Goal: Task Accomplishment & Management: Complete application form

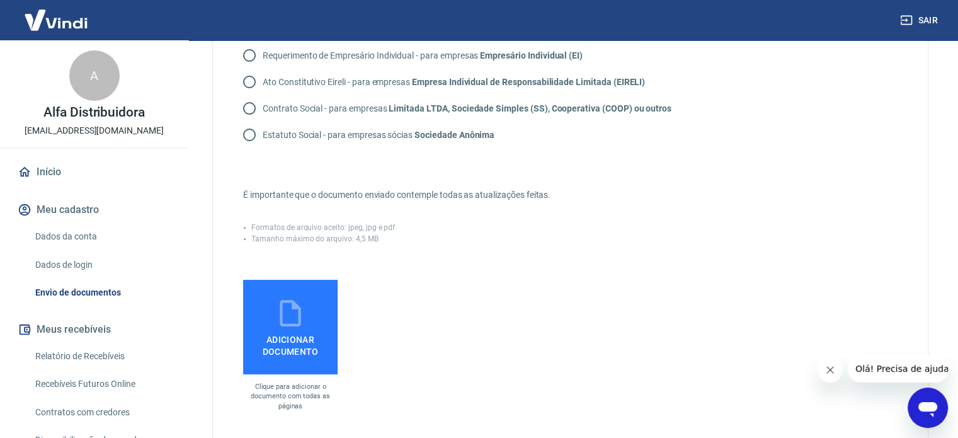
scroll to position [203, 0]
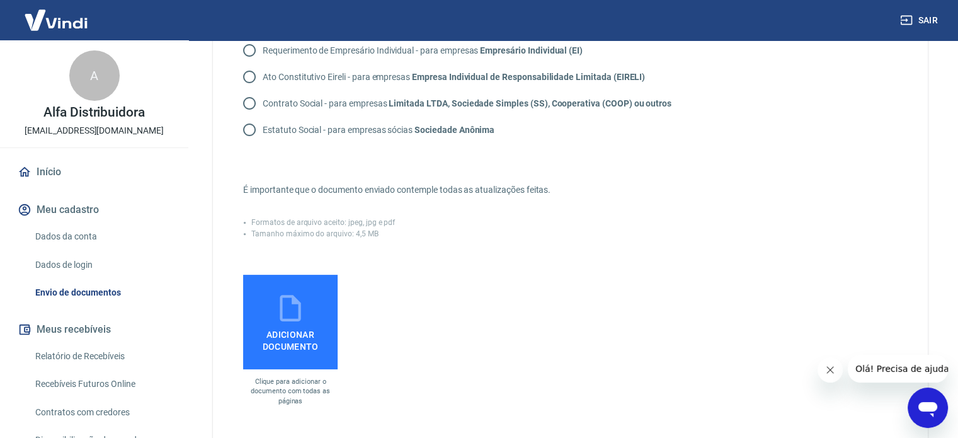
click at [310, 336] on span "Adicionar documento" at bounding box center [290, 338] width 84 height 28
click at [0, 0] on input "Adicionar documento" at bounding box center [0, 0] width 0 height 0
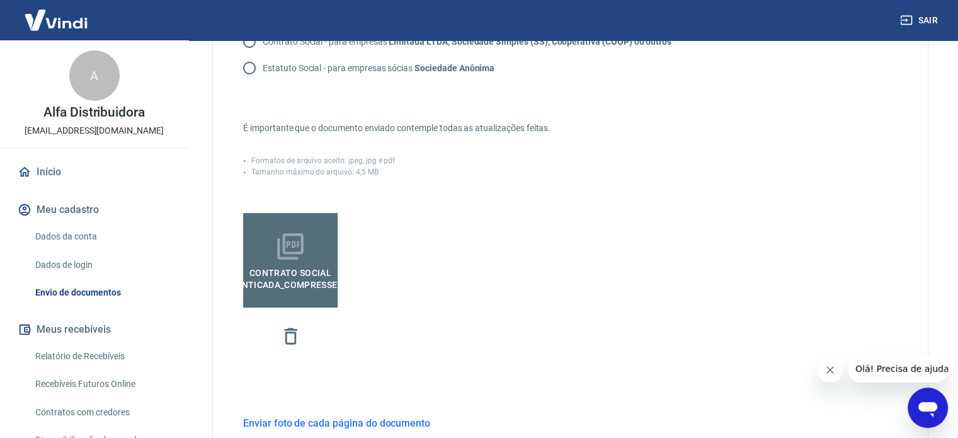
scroll to position [390, 0]
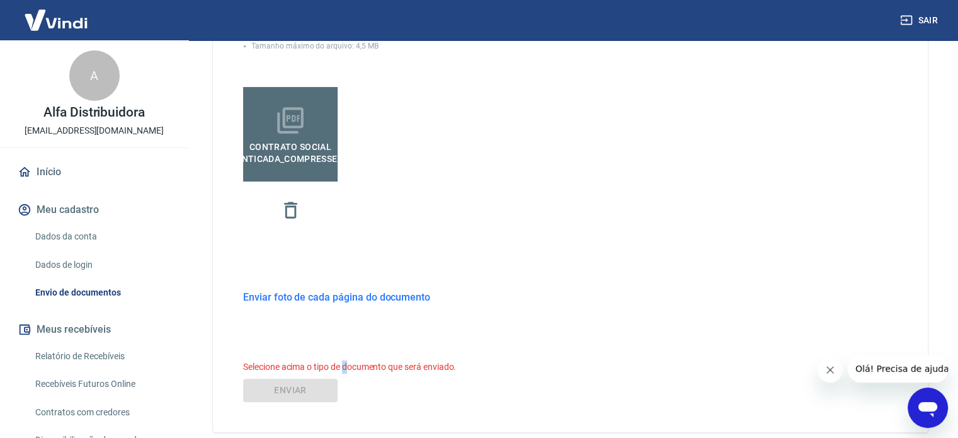
click at [348, 365] on h6 "Selecione acima o tipo de documento que será enviado." at bounding box center [570, 366] width 654 height 13
click at [356, 322] on div "Envie um dos documentos abaixo que comprove a existência da empresa. O tipo do …" at bounding box center [570, 62] width 715 height 739
click at [349, 336] on div "Envie um dos documentos abaixo que comprove a existência da empresa. O tipo do …" at bounding box center [570, 62] width 715 height 739
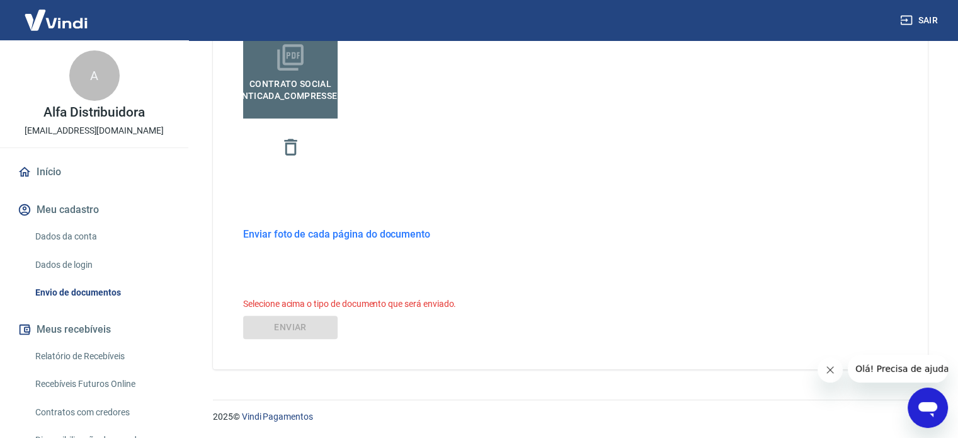
click at [343, 302] on h6 "Selecione acima o tipo de documento que será enviado." at bounding box center [570, 303] width 654 height 13
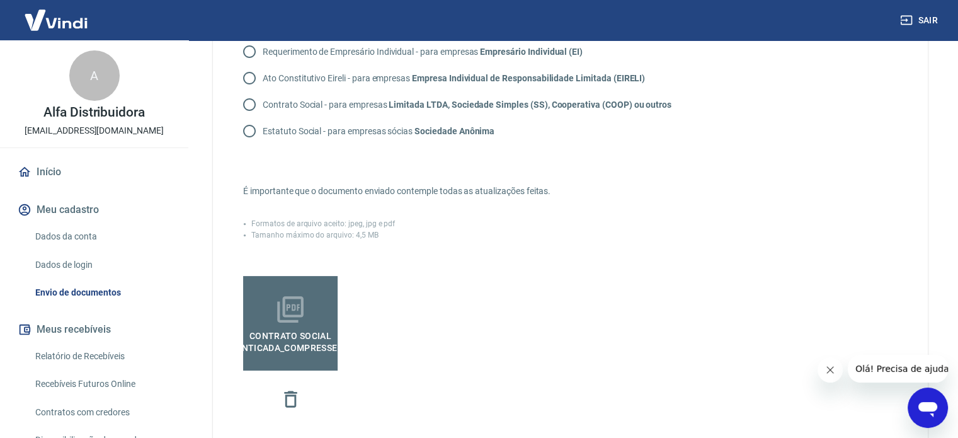
scroll to position [76, 0]
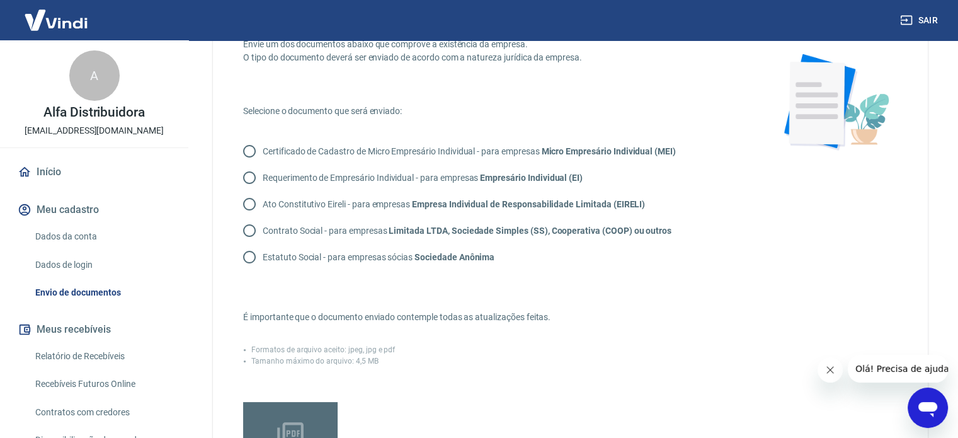
click at [254, 230] on input "Contrato Social - para empresas Limitada LTDA, Sociedade Simples (SS), Cooperat…" at bounding box center [249, 230] width 26 height 26
radio input "true"
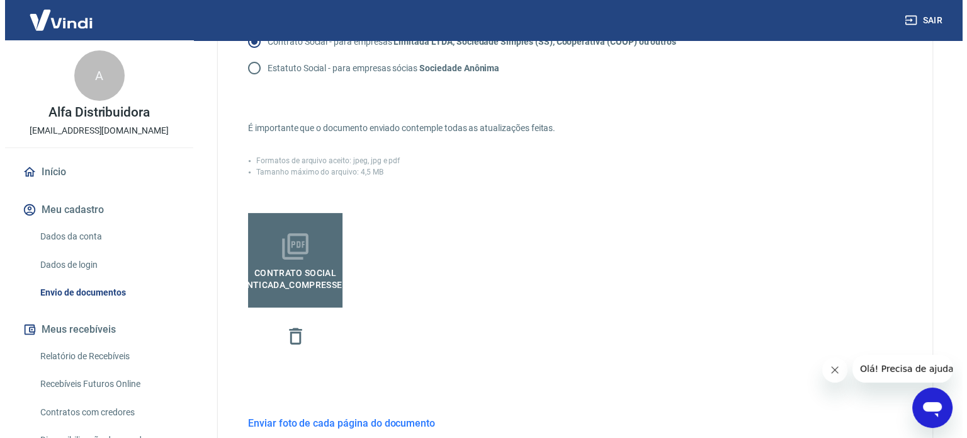
scroll to position [435, 0]
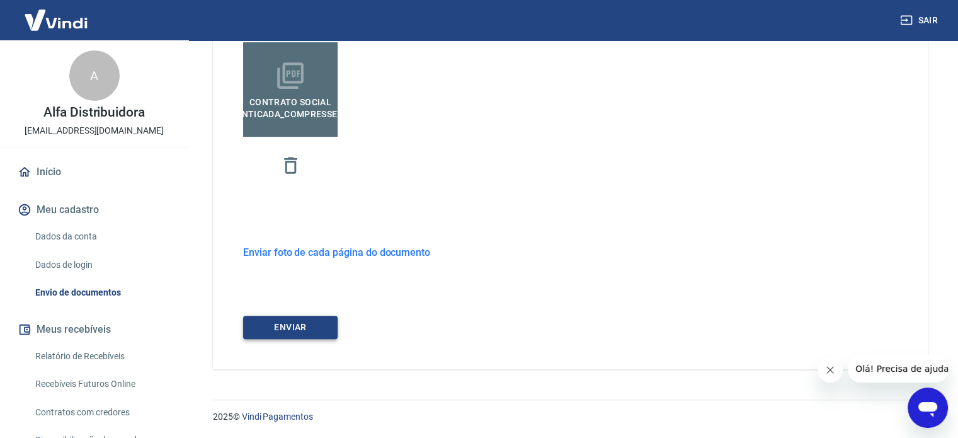
click at [320, 328] on button "ENVIAR" at bounding box center [290, 326] width 94 height 23
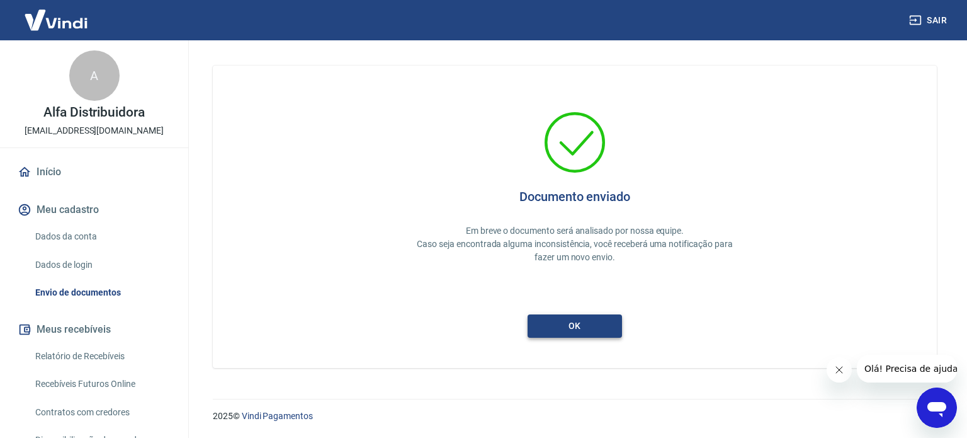
click at [568, 327] on button "ok" at bounding box center [575, 325] width 94 height 23
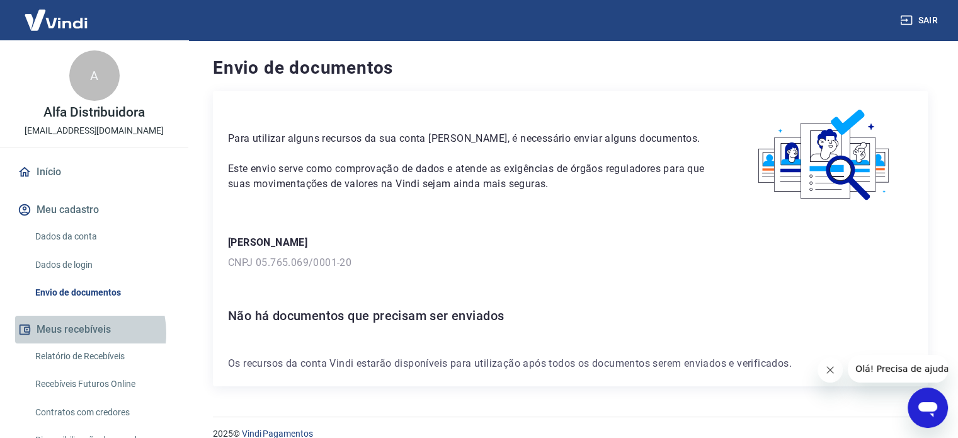
click at [73, 332] on button "Meus recebíveis" at bounding box center [94, 329] width 158 height 28
